Goal: Task Accomplishment & Management: Manage account settings

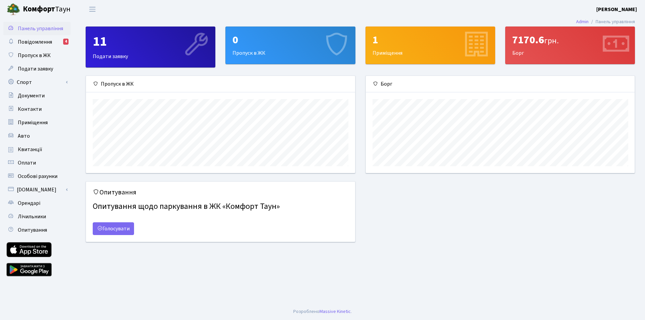
scroll to position [97, 269]
click at [52, 44] on link "Повідомлення 4" at bounding box center [36, 41] width 67 height 13
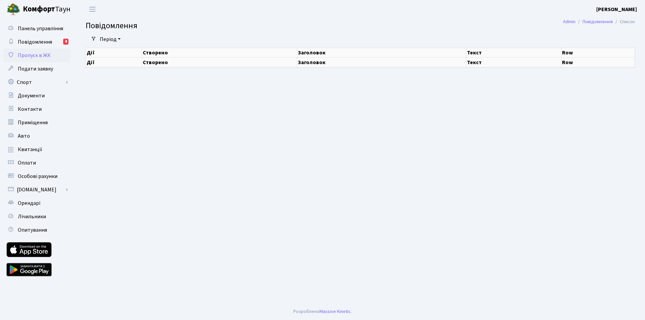
select select "25"
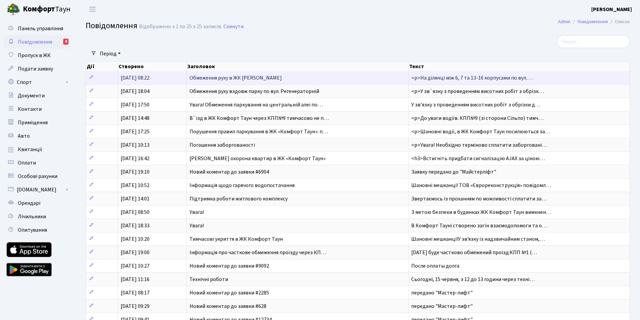
click at [462, 76] on span "<p>На ділянці між 6, 7 та 13-16 корпусами по вул.…" at bounding box center [471, 77] width 121 height 7
click at [142, 78] on span "[DATE] 08:22" at bounding box center [135, 77] width 29 height 7
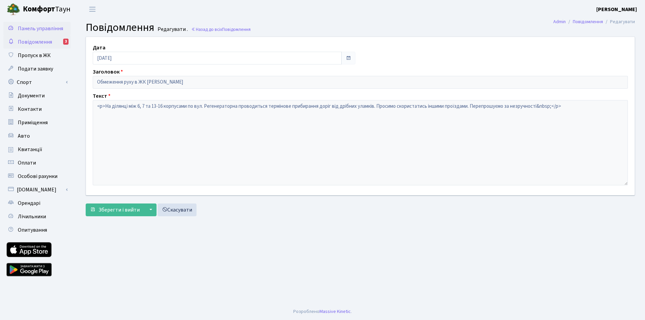
click at [44, 27] on span "Панель управління" at bounding box center [40, 28] width 45 height 7
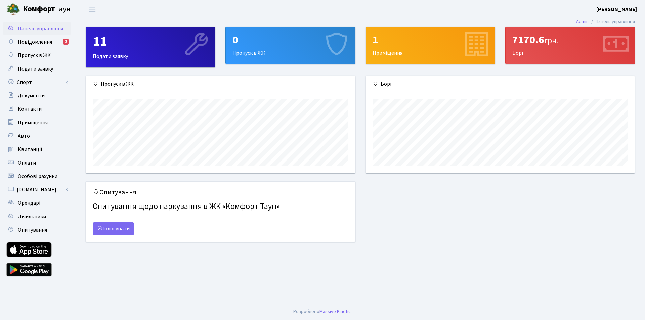
scroll to position [97, 269]
click at [33, 139] on link "Авто" at bounding box center [36, 135] width 67 height 13
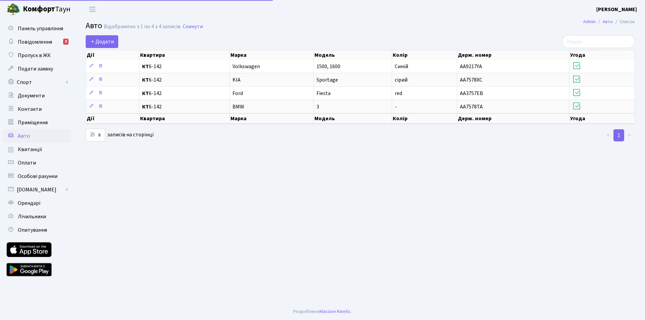
select select "25"
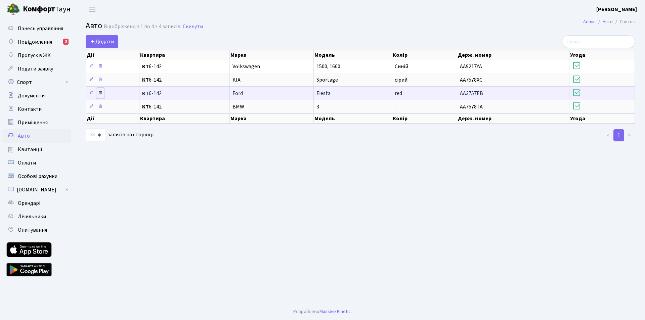
click at [101, 93] on icon at bounding box center [100, 92] width 5 height 5
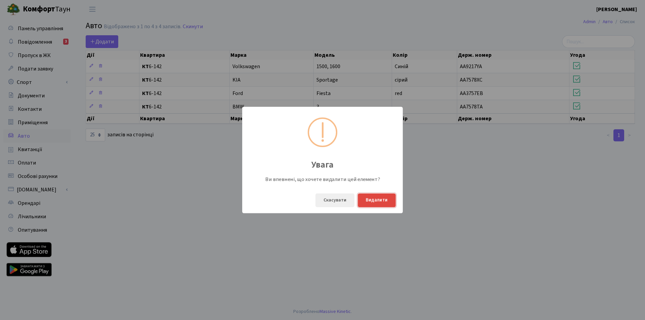
click at [375, 202] on button "Видалити" at bounding box center [377, 201] width 38 height 14
click at [375, 202] on main "Admin Авто Список Авто Відображено з 1 по 4 з 4 записів. Скинути Додати Дії Ква…" at bounding box center [361, 160] width 570 height 285
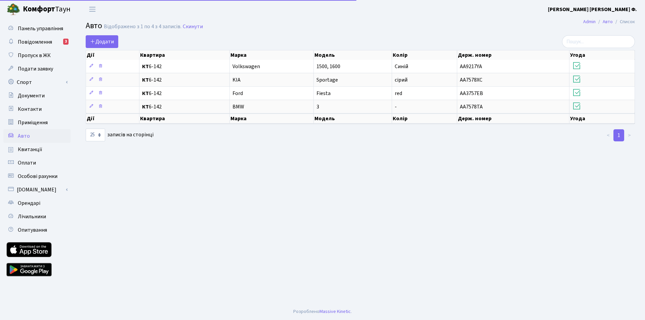
select select "25"
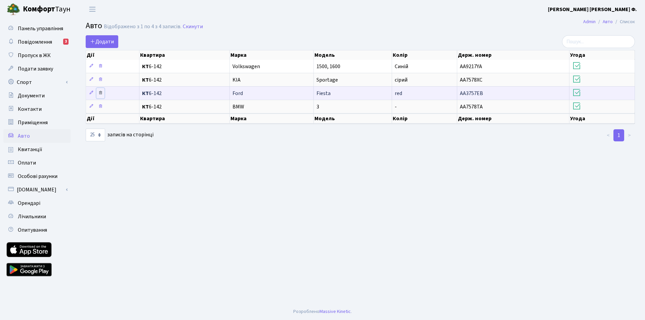
click at [101, 92] on icon at bounding box center [100, 92] width 5 height 5
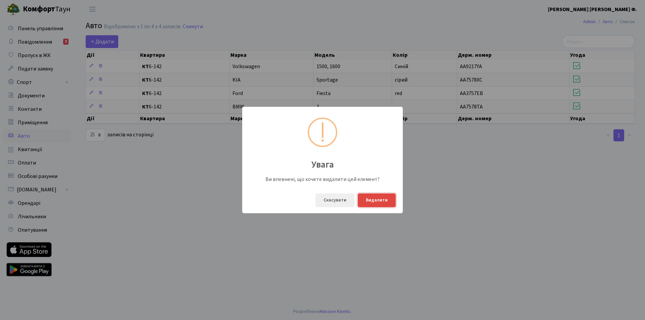
click at [378, 199] on button "Видалити" at bounding box center [377, 201] width 38 height 14
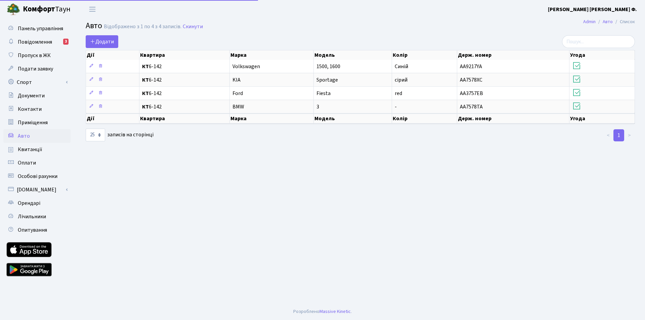
select select "25"
click at [44, 30] on span "Панель управління" at bounding box center [40, 28] width 45 height 7
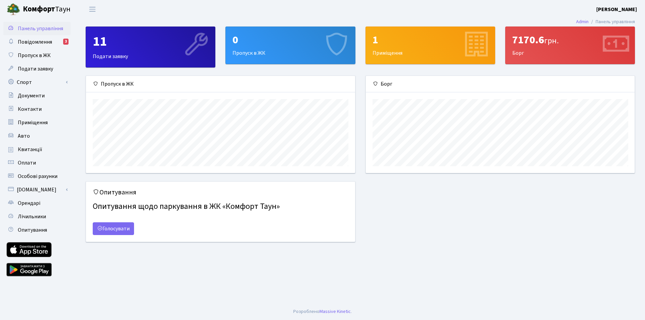
scroll to position [97, 269]
